Goal: Task Accomplishment & Management: Manage account settings

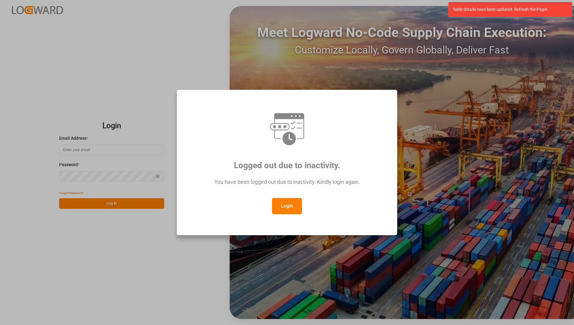
click at [290, 202] on button "Login" at bounding box center [287, 206] width 30 height 16
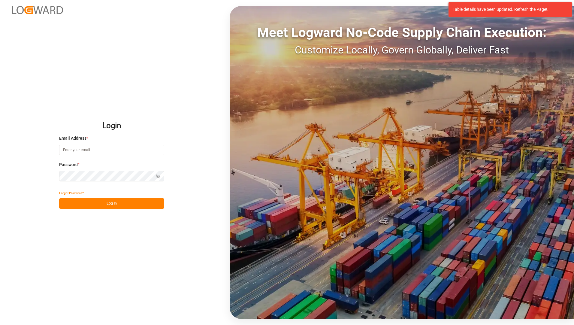
click at [148, 151] on input at bounding box center [111, 150] width 105 height 10
type input "[EMAIL_ADDRESS][PERSON_NAME][DOMAIN_NAME]"
click at [117, 247] on div "Login Email Address * [EMAIL_ADDRESS][PERSON_NAME][DOMAIN_NAME] Password * Show…" at bounding box center [287, 162] width 574 height 325
click at [112, 205] on button "Log In" at bounding box center [111, 203] width 105 height 10
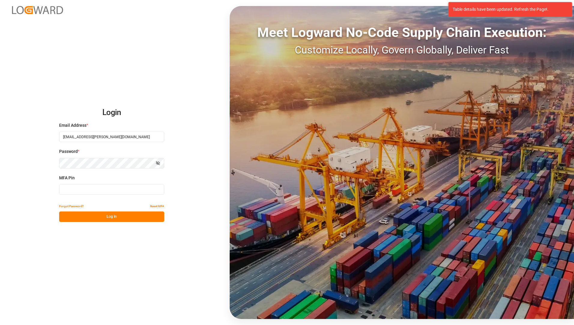
click at [93, 189] on input at bounding box center [111, 189] width 105 height 10
type input "910750"
click at [101, 215] on button "Log In" at bounding box center [111, 216] width 105 height 10
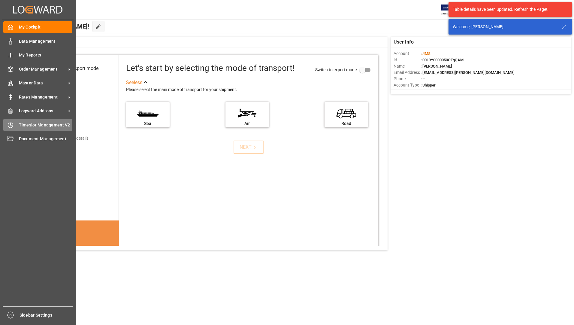
click at [36, 121] on div "Timeslot Management V2 Timeslot Management V2" at bounding box center [37, 125] width 69 height 12
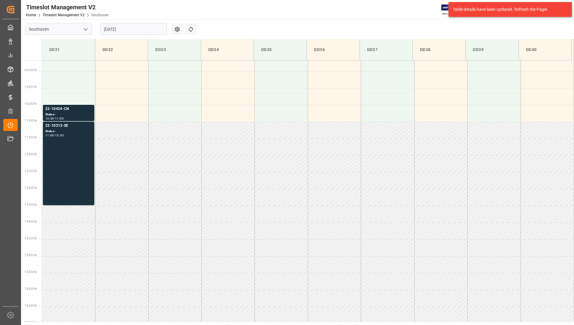
scroll to position [332, 0]
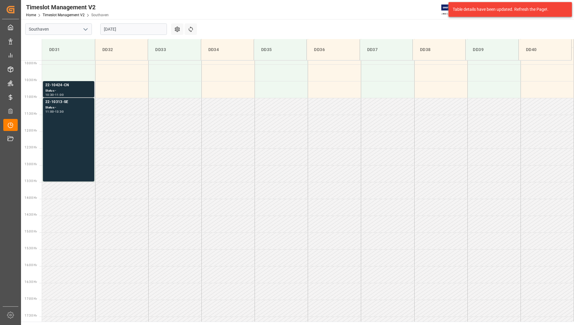
click at [67, 86] on div "22-10424-CN" at bounding box center [68, 85] width 46 height 6
click at [62, 110] on div "13:30" at bounding box center [59, 111] width 9 height 3
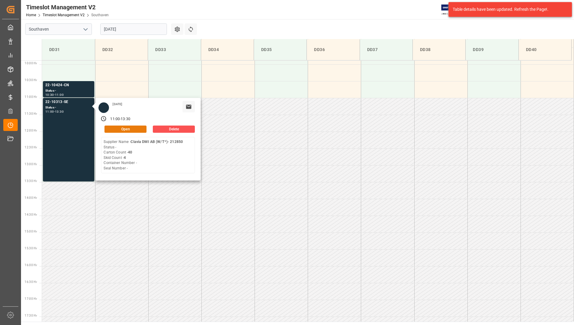
click at [112, 128] on button "Open" at bounding box center [125, 128] width 42 height 7
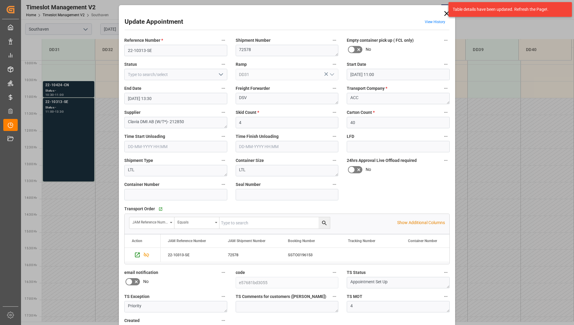
click at [223, 78] on icon "open menu" at bounding box center [220, 74] width 7 height 7
click at [214, 98] on div "Completed" at bounding box center [175, 100] width 102 height 13
type input "Completed"
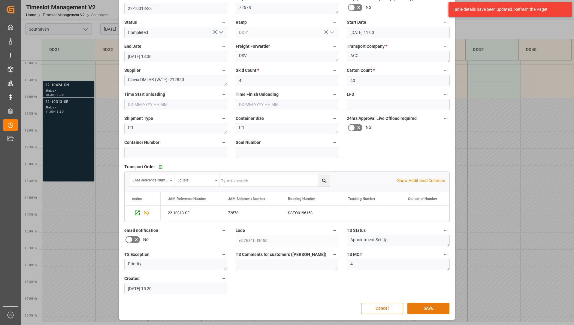
click at [417, 307] on button "SAVE" at bounding box center [428, 307] width 42 height 11
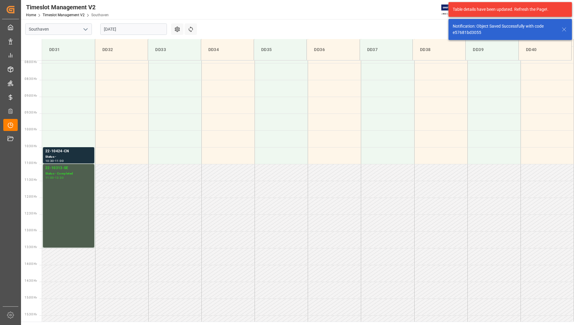
scroll to position [182, 0]
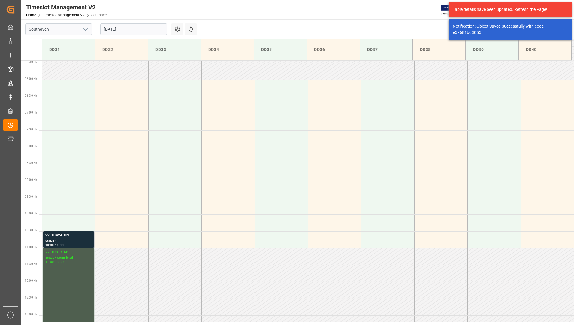
click at [80, 240] on div "Status -" at bounding box center [68, 240] width 46 height 5
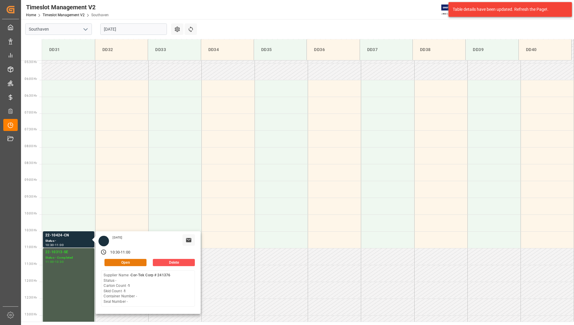
click at [135, 260] on button "Open" at bounding box center [125, 262] width 42 height 7
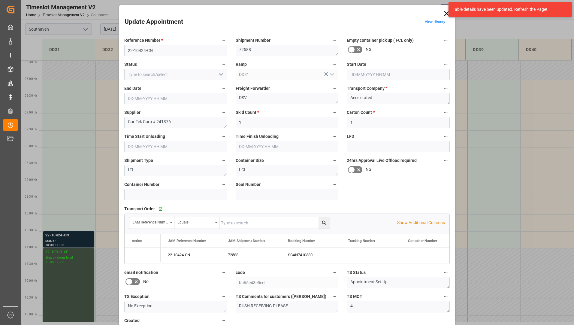
type input "[DATE] 10:30"
type input "[DATE] 11:00"
type input "[DATE] 14:15"
click at [446, 11] on icon at bounding box center [446, 13] width 8 height 8
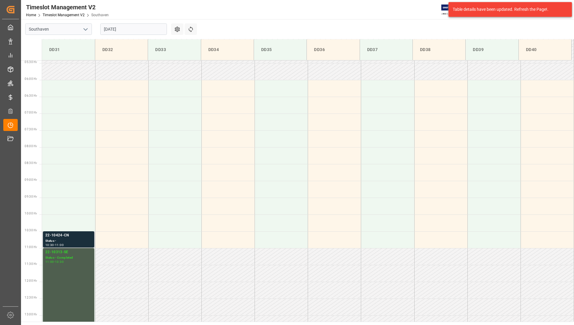
click at [76, 239] on div "Status -" at bounding box center [68, 240] width 46 height 5
click at [232, 19] on div "Timeslot Management V2 Home Timeslot Management V2 Southaven JIMS 0 Notificatio…" at bounding box center [295, 9] width 557 height 19
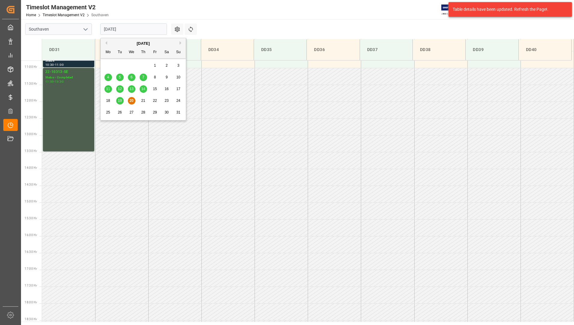
click at [165, 26] on input "[DATE]" at bounding box center [133, 28] width 67 height 11
click at [140, 102] on div "21" at bounding box center [142, 100] width 7 height 7
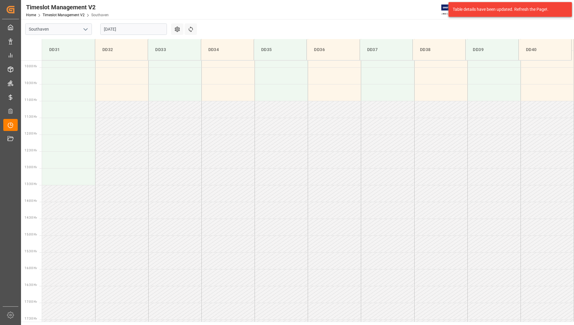
scroll to position [332, 0]
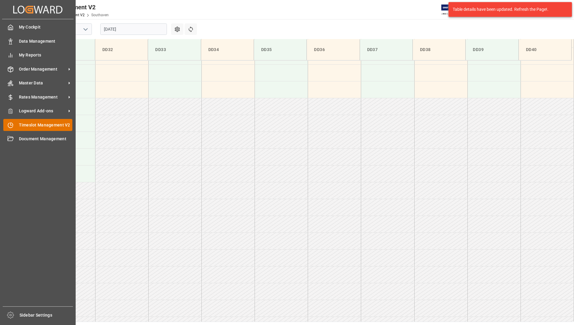
click at [31, 121] on div "Timeslot Management V2 Timeslot Management V2" at bounding box center [37, 125] width 69 height 12
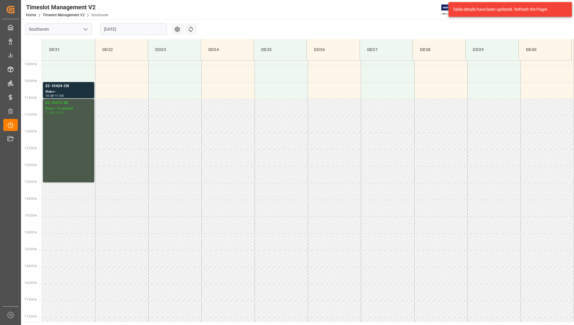
scroll to position [332, 0]
click at [67, 112] on div "11:00 - 13:30" at bounding box center [68, 111] width 46 height 3
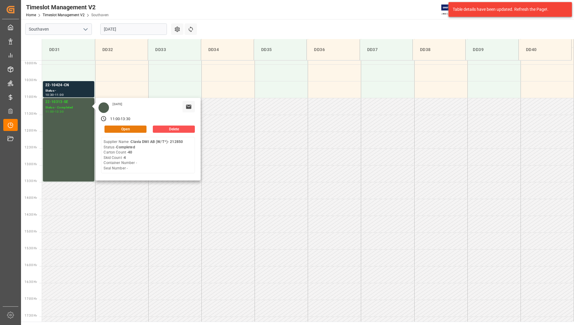
click at [115, 129] on button "Open" at bounding box center [125, 128] width 42 height 7
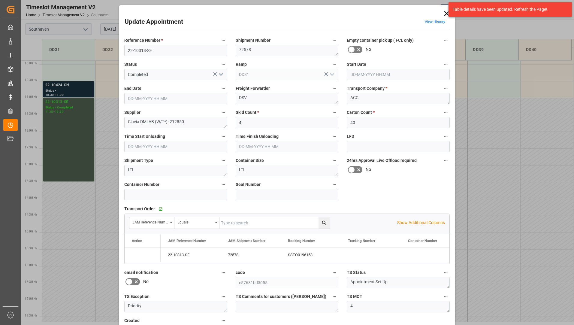
type input "[DATE] 11:00"
type input "[DATE] 13:30"
type input "[DATE] 15:20"
drag, startPoint x: 125, startPoint y: 46, endPoint x: 161, endPoint y: 52, distance: 35.8
click at [161, 52] on input "22-10313-SE" at bounding box center [175, 50] width 103 height 11
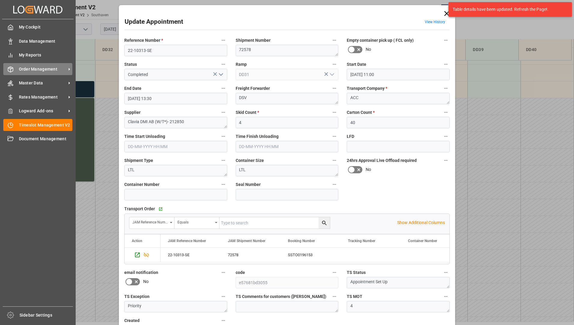
click at [39, 69] on span "Order Management" at bounding box center [42, 69] width 47 height 6
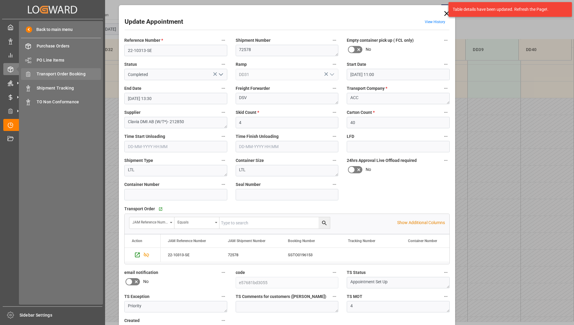
click at [82, 74] on span "Transport Order Booking" at bounding box center [69, 74] width 64 height 6
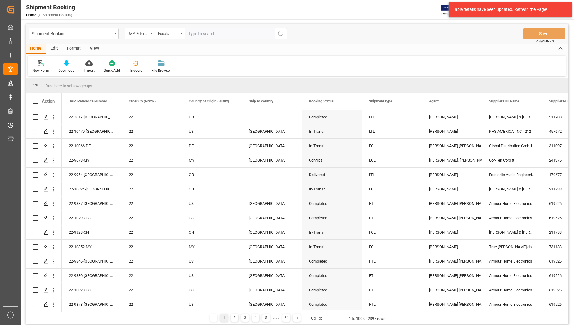
click at [222, 31] on input "text" at bounding box center [229, 33] width 90 height 11
type input "22-10313-SE"
click at [284, 32] on icon "search button" at bounding box center [280, 33] width 7 height 7
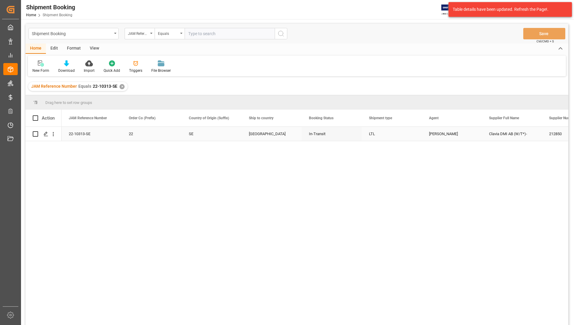
click at [36, 132] on input "Press Space to toggle row selection (unchecked)" at bounding box center [35, 133] width 5 height 5
checkbox input "true"
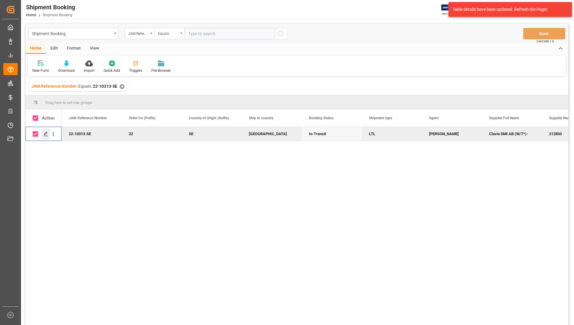
click at [44, 134] on icon "Press SPACE to deselect this row." at bounding box center [45, 133] width 5 height 5
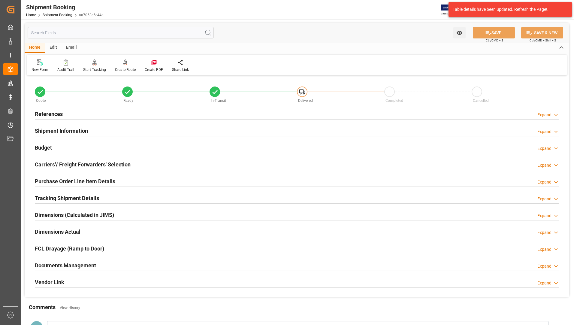
click at [89, 264] on h2 "Documents Management" at bounding box center [65, 265] width 61 height 8
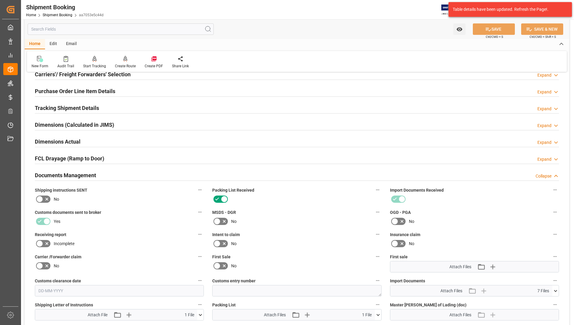
scroll to position [180, 0]
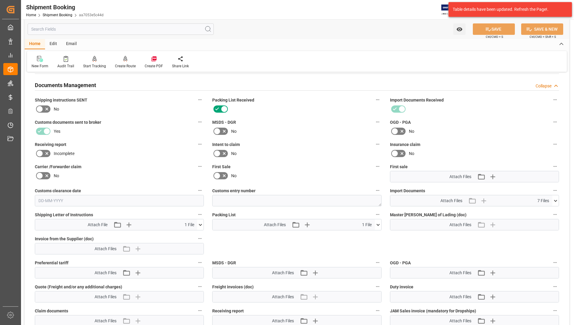
click at [379, 223] on icon at bounding box center [377, 224] width 3 height 2
click at [364, 235] on icon at bounding box center [361, 235] width 5 height 5
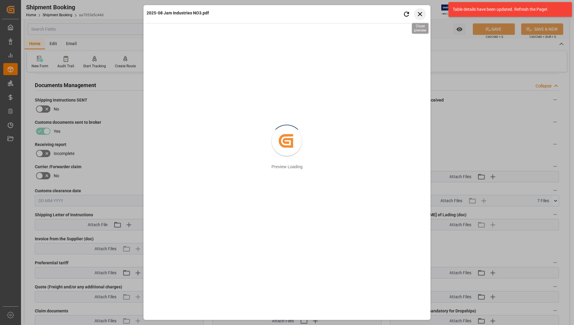
click at [422, 14] on icon "button" at bounding box center [419, 13] width 7 height 7
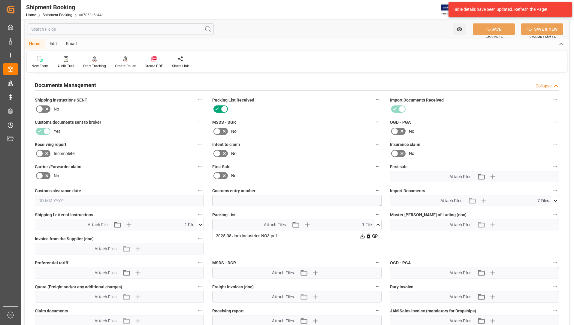
click at [135, 41] on div "Home Edit Email" at bounding box center [297, 44] width 544 height 10
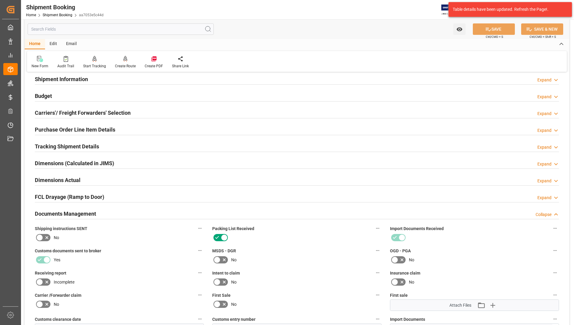
scroll to position [0, 0]
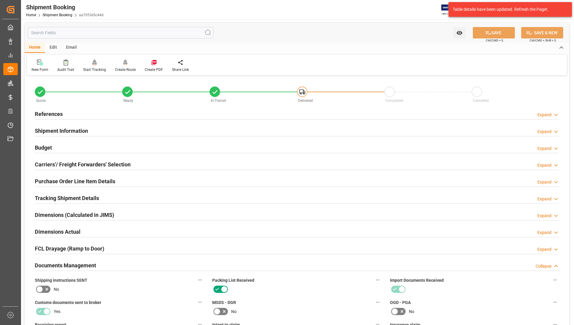
click at [301, 42] on div "Watch Option SAVE Ctrl/CMD + S SAVE & NEW Ctrl/CMD + Shift + S" at bounding box center [297, 33] width 544 height 20
click at [395, 26] on div "Watch Option SAVE Ctrl/CMD + S SAVE & NEW Ctrl/CMD + Shift + S" at bounding box center [297, 33] width 544 height 20
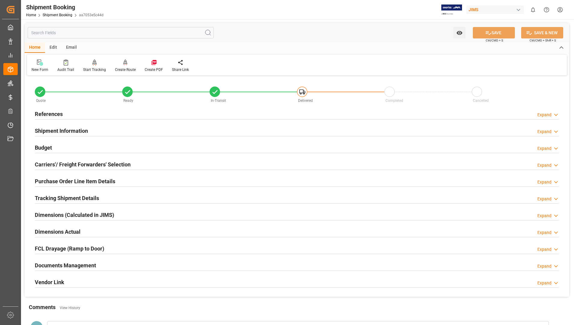
click at [558, 10] on html "Created by potrace 1.15, written by Peter Selinger 2001-2017 Created by potrace…" at bounding box center [287, 162] width 574 height 325
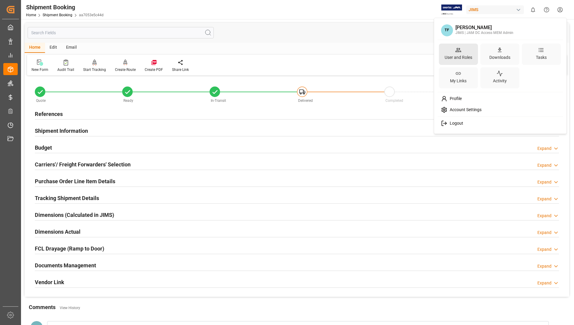
click at [461, 49] on icon at bounding box center [458, 50] width 6 height 6
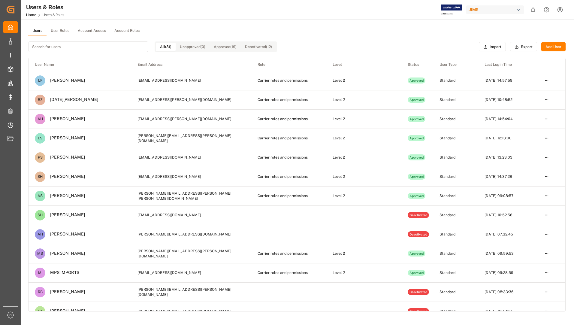
click at [562, 10] on html "Created by potrace 1.15, written by Peter Selinger 2001-2017 Created by potrace…" at bounding box center [287, 162] width 574 height 325
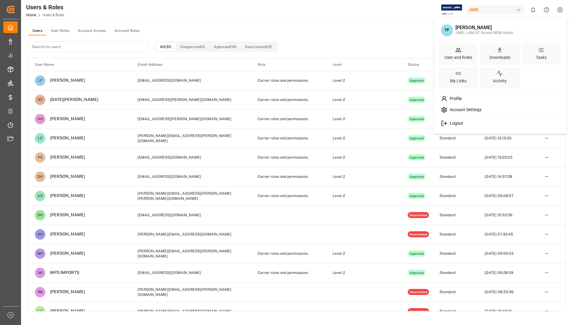
click at [546, 10] on html "Created by potrace 1.15, written by Peter Selinger 2001-2017 Created by potrace…" at bounding box center [287, 162] width 574 height 325
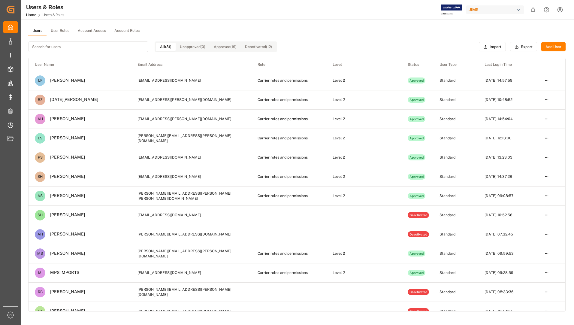
click at [546, 10] on icon "Help Center" at bounding box center [546, 10] width 6 height 6
click at [558, 11] on html "Created by potrace 1.15, written by Peter Selinger 2001-2017 Created by potrace…" at bounding box center [287, 162] width 574 height 325
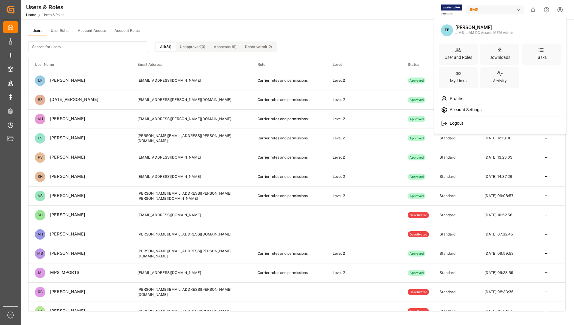
click at [534, 12] on html "Created by potrace 1.15, written by Peter Selinger 2001-2017 Created by potrace…" at bounding box center [287, 162] width 574 height 325
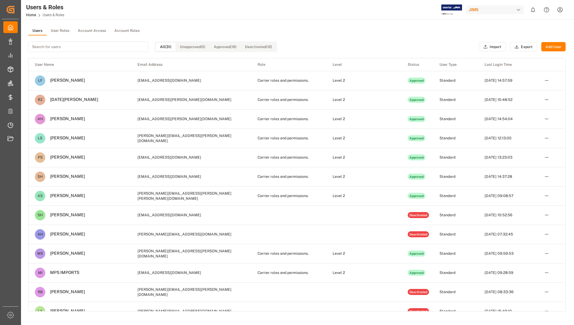
click at [554, 48] on button "Add User" at bounding box center [553, 47] width 24 height 10
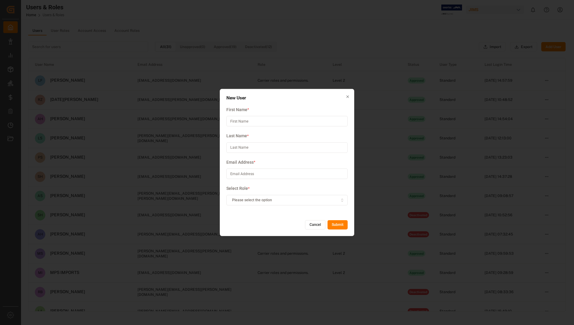
click at [256, 176] on input at bounding box center [286, 173] width 121 height 10
paste input "Brittney Young <brittney.young@fedex.com>"
type input "Brittney Young <brittney.young@fedex.com>"
click at [256, 119] on input at bounding box center [286, 121] width 121 height 10
type input "Brittney"
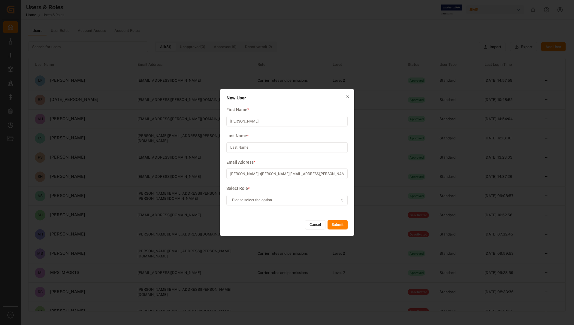
click at [258, 148] on input at bounding box center [286, 147] width 121 height 10
type input "Young"
click at [258, 176] on input "Brittney Young <brittney.young@fedex.com>" at bounding box center [286, 173] width 121 height 10
click at [256, 175] on input "Brittney Young <brittney.young@fedex.com>" at bounding box center [286, 173] width 121 height 10
click at [283, 176] on input "+brittney.young@fedex.com>" at bounding box center [286, 173] width 121 height 10
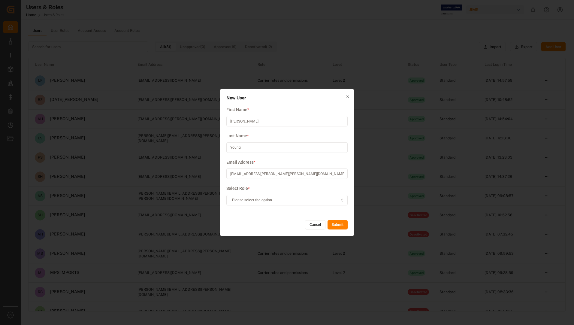
click at [232, 175] on input "+brittney.young@fedex.com" at bounding box center [286, 173] width 121 height 10
type input "brittney.young@fedex.com"
click at [274, 199] on div "Please select the option" at bounding box center [287, 199] width 118 height 5
click at [272, 224] on div "Carrier roles and permissions." at bounding box center [263, 223] width 75 height 8
click at [338, 225] on button "Submit" at bounding box center [337, 225] width 20 height 10
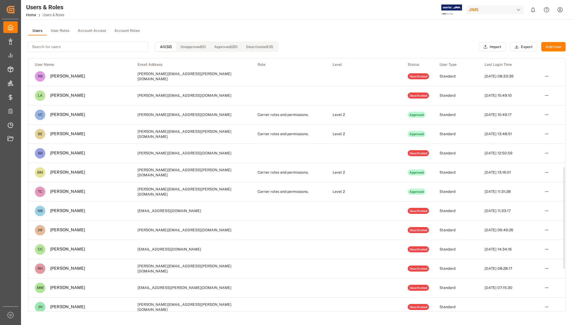
scroll to position [270, 0]
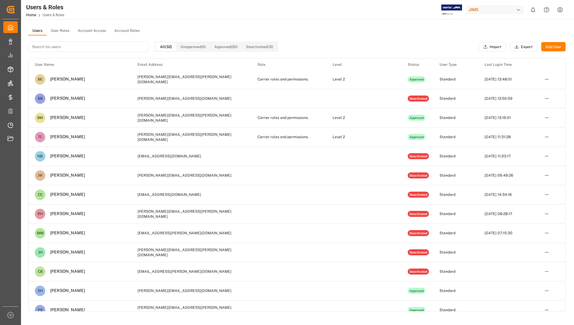
click at [64, 32] on button "User Roles" at bounding box center [59, 30] width 27 height 9
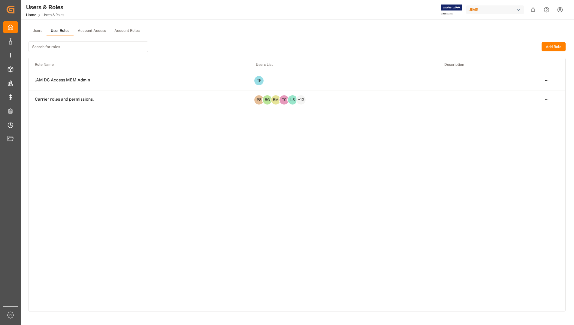
click at [98, 30] on button "Account Access" at bounding box center [91, 30] width 37 height 9
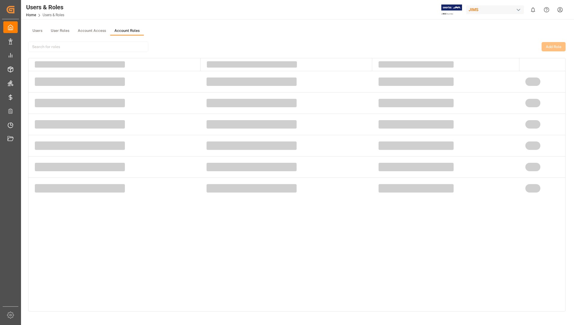
click at [124, 30] on button "Account Roles" at bounding box center [127, 30] width 34 height 9
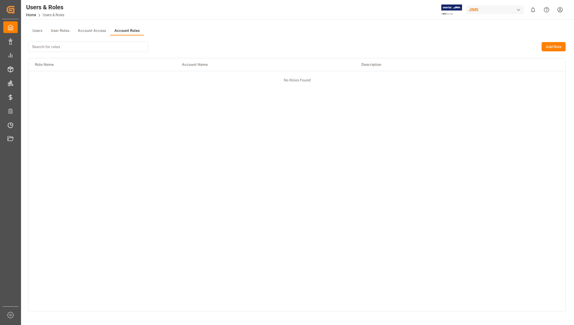
click at [41, 32] on button "Users" at bounding box center [37, 30] width 18 height 9
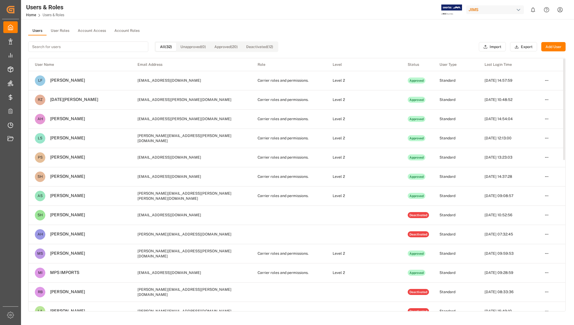
click at [548, 49] on button "Add User" at bounding box center [553, 47] width 24 height 10
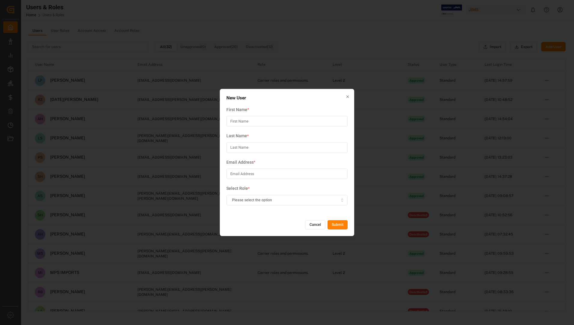
click at [333, 197] on div "Please select the option" at bounding box center [287, 199] width 118 height 5
click at [302, 16] on div "New User First Name * Last Name * Email Address * Select Role * Please select t…" at bounding box center [287, 162] width 574 height 325
click at [316, 223] on button "Cancel" at bounding box center [315, 225] width 20 height 10
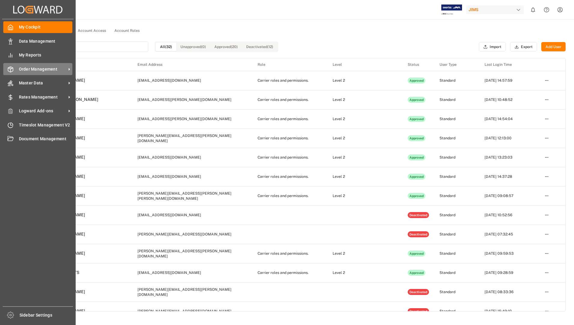
click at [27, 71] on span "Order Management" at bounding box center [42, 69] width 47 height 6
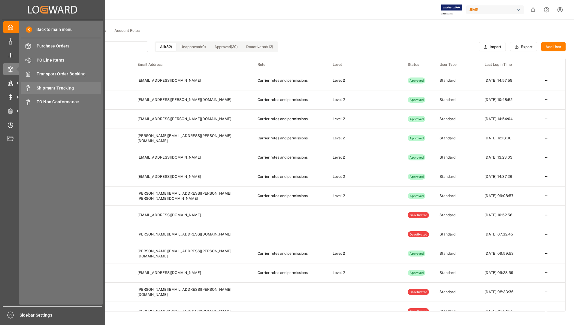
click at [64, 88] on span "Shipment Tracking" at bounding box center [69, 88] width 64 height 6
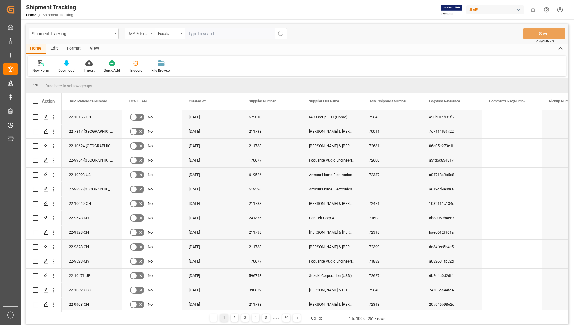
click at [151, 33] on icon "open menu" at bounding box center [151, 33] width 2 height 1
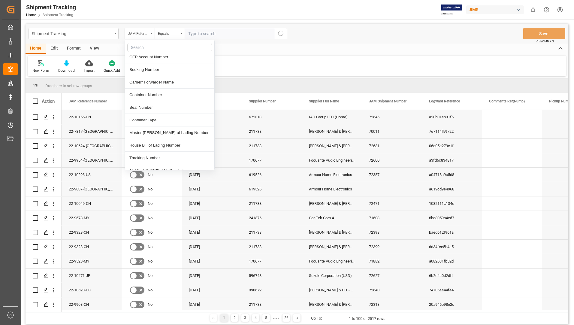
scroll to position [210, 0]
click at [146, 141] on div "Tracking Number" at bounding box center [169, 147] width 89 height 13
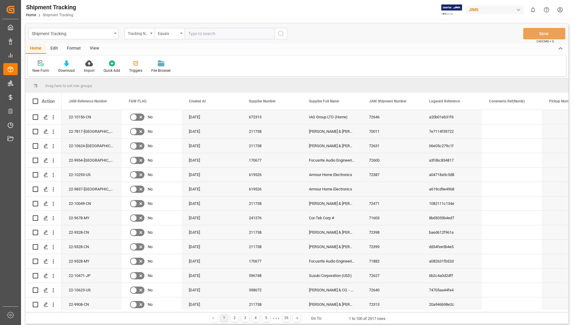
click at [198, 37] on input "text" at bounding box center [229, 33] width 90 height 11
type input "472590115718"
click at [281, 34] on icon "search button" at bounding box center [280, 33] width 7 height 7
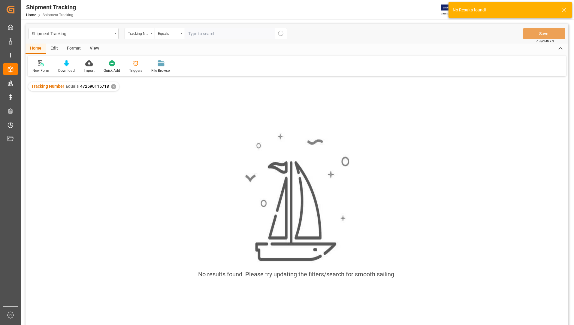
click at [111, 85] on div "✕" at bounding box center [113, 86] width 5 height 5
